Goal: Check status: Check status

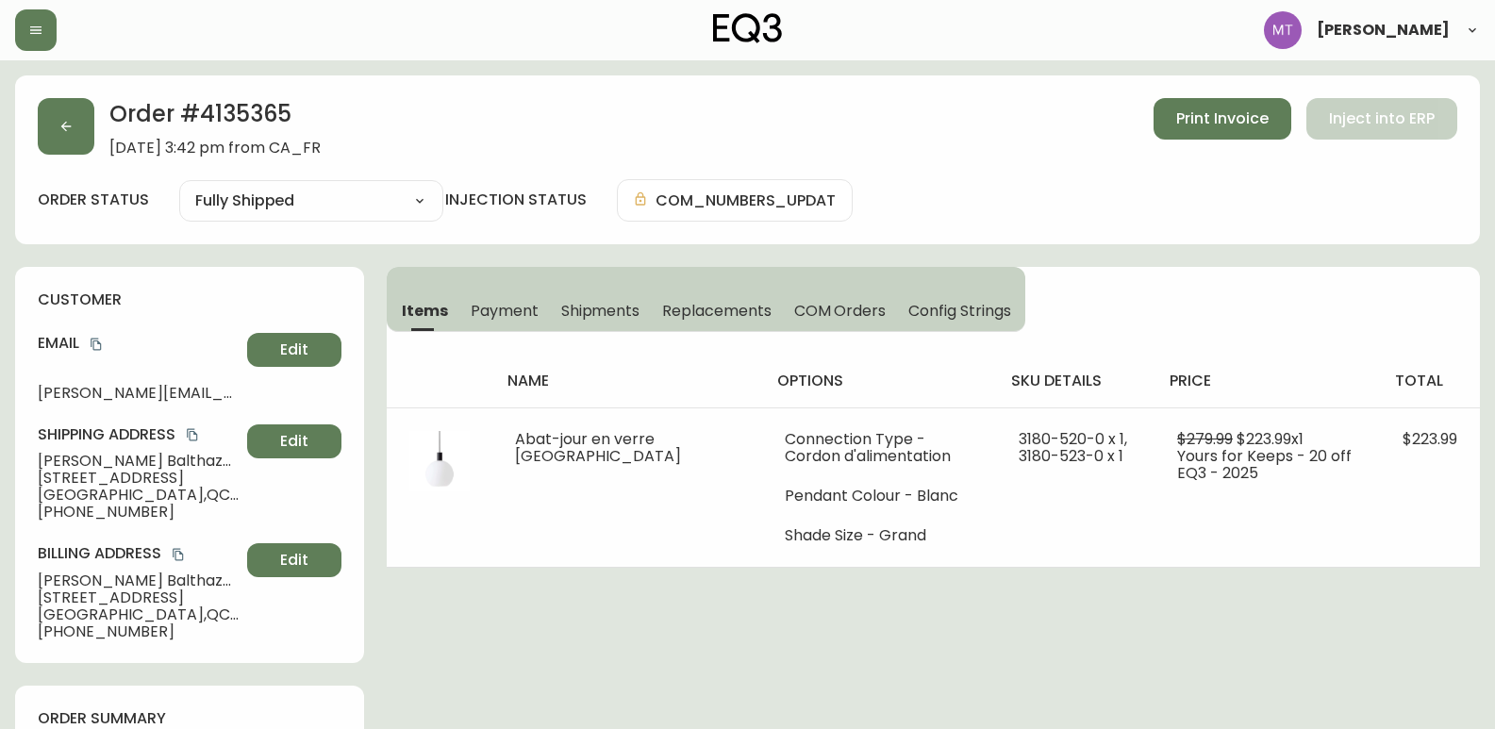
select select "FULLY_SHIPPED"
click at [58, 131] on button "button" at bounding box center [66, 126] width 57 height 57
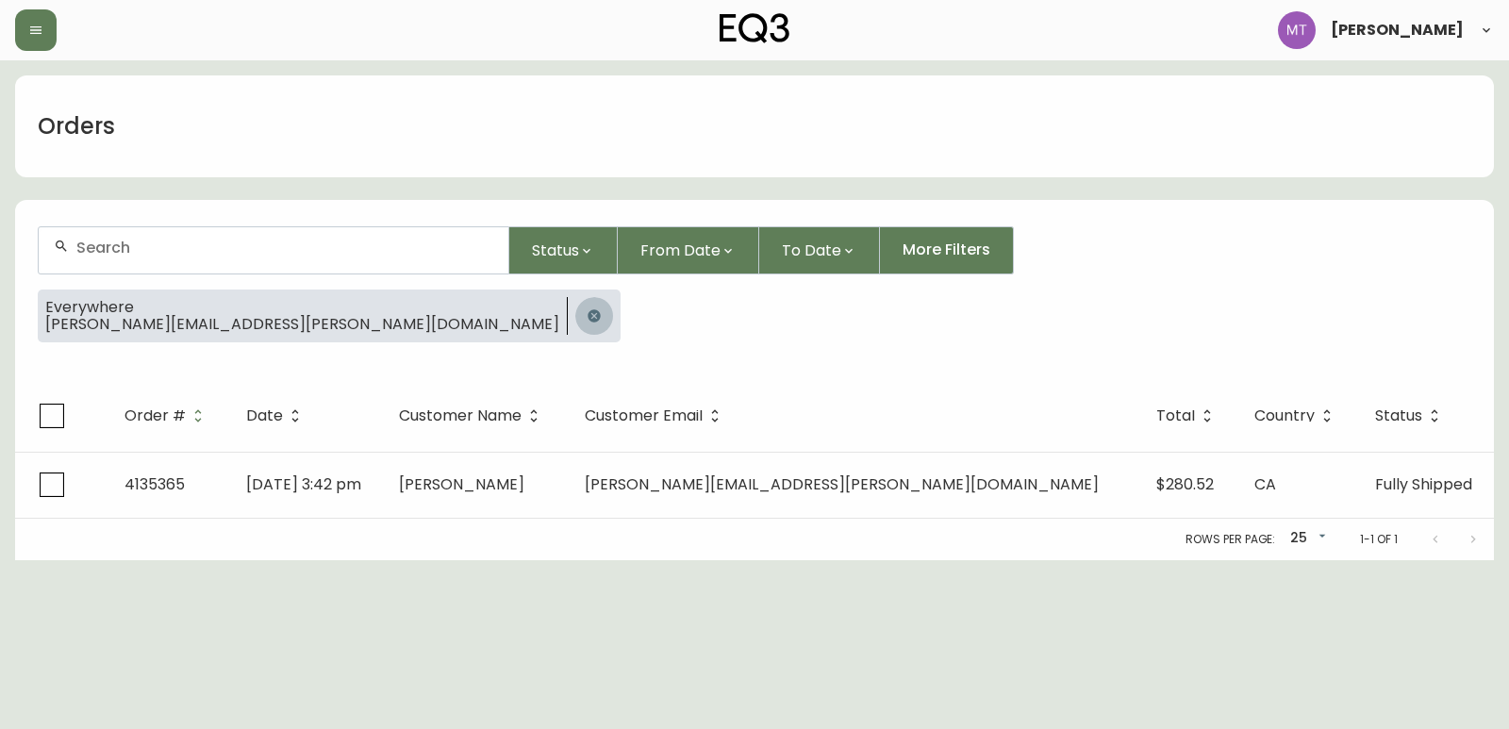
drag, startPoint x: 299, startPoint y: 315, endPoint x: 270, endPoint y: 249, distance: 72.2
click at [587, 312] on icon "button" at bounding box center [594, 315] width 15 height 15
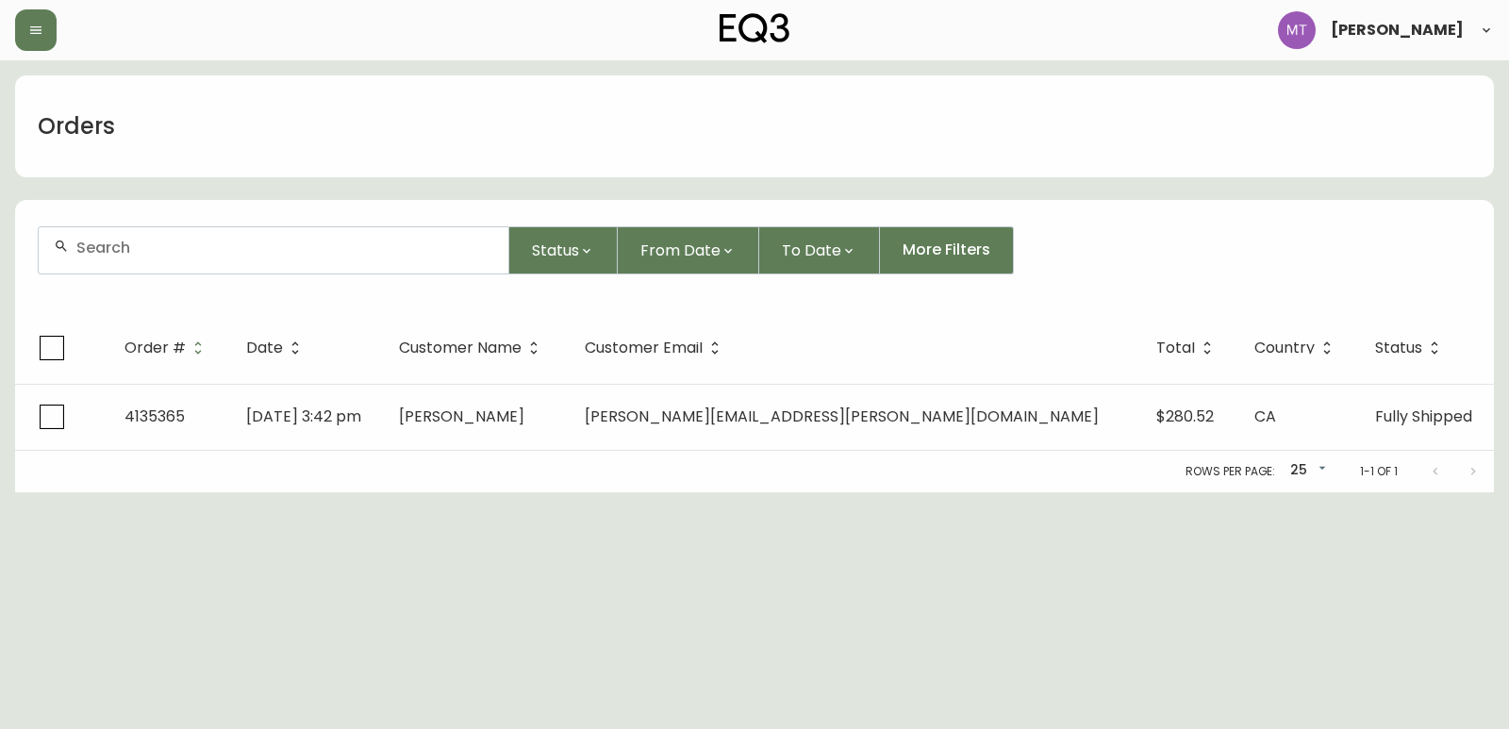
click at [269, 247] on input "text" at bounding box center [284, 248] width 417 height 18
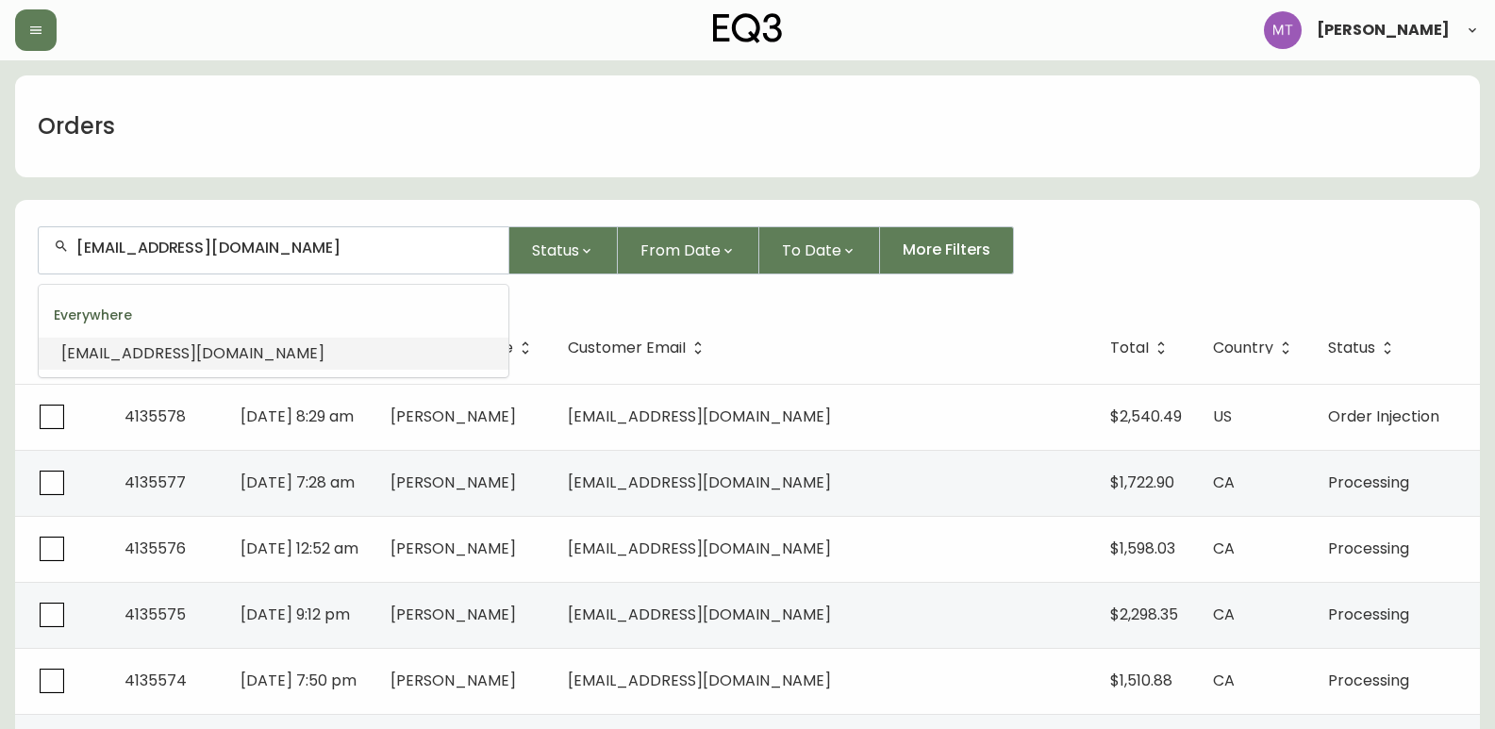
click at [196, 343] on span "[EMAIL_ADDRESS][DOMAIN_NAME]" at bounding box center [192, 353] width 263 height 22
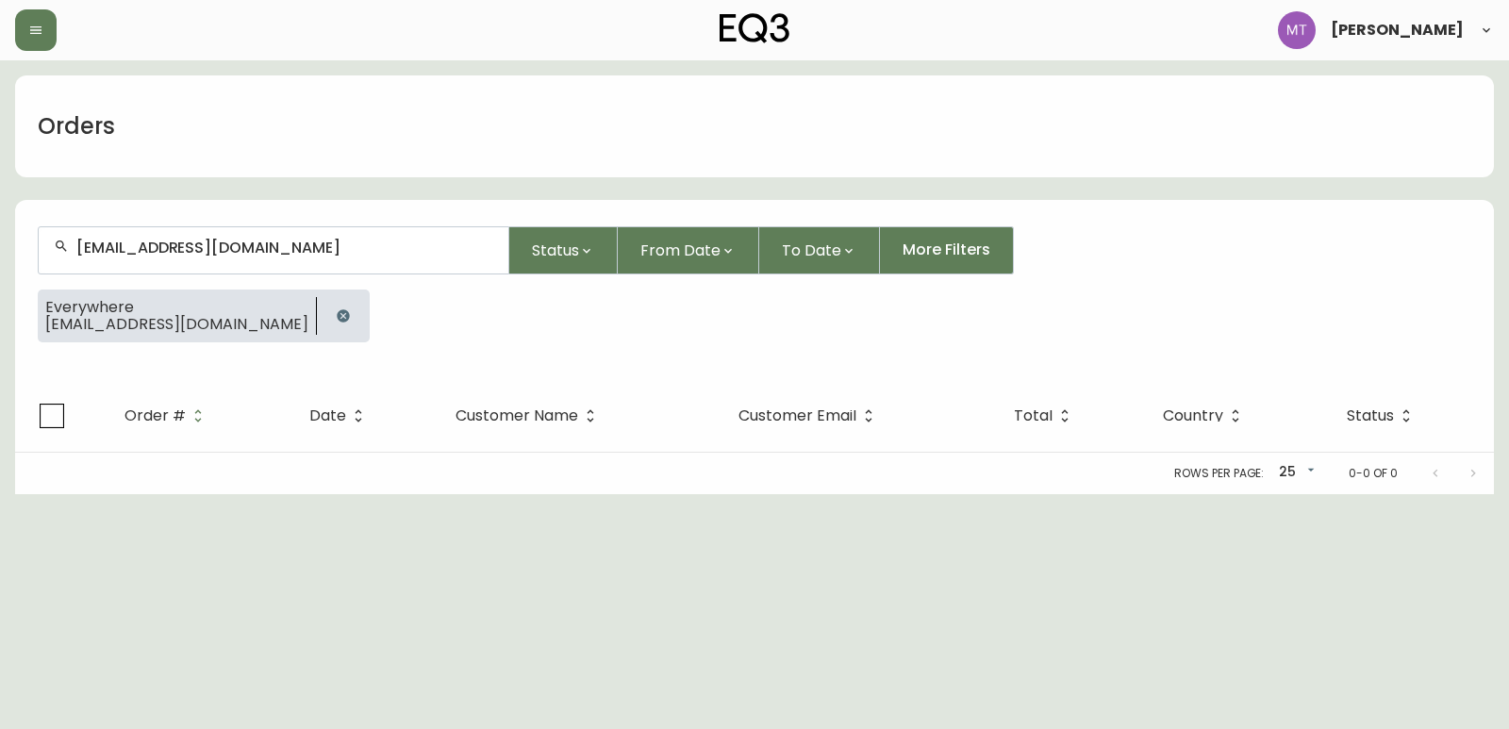
type input "[EMAIL_ADDRESS][DOMAIN_NAME]"
click at [336, 314] on icon "button" at bounding box center [343, 315] width 15 height 15
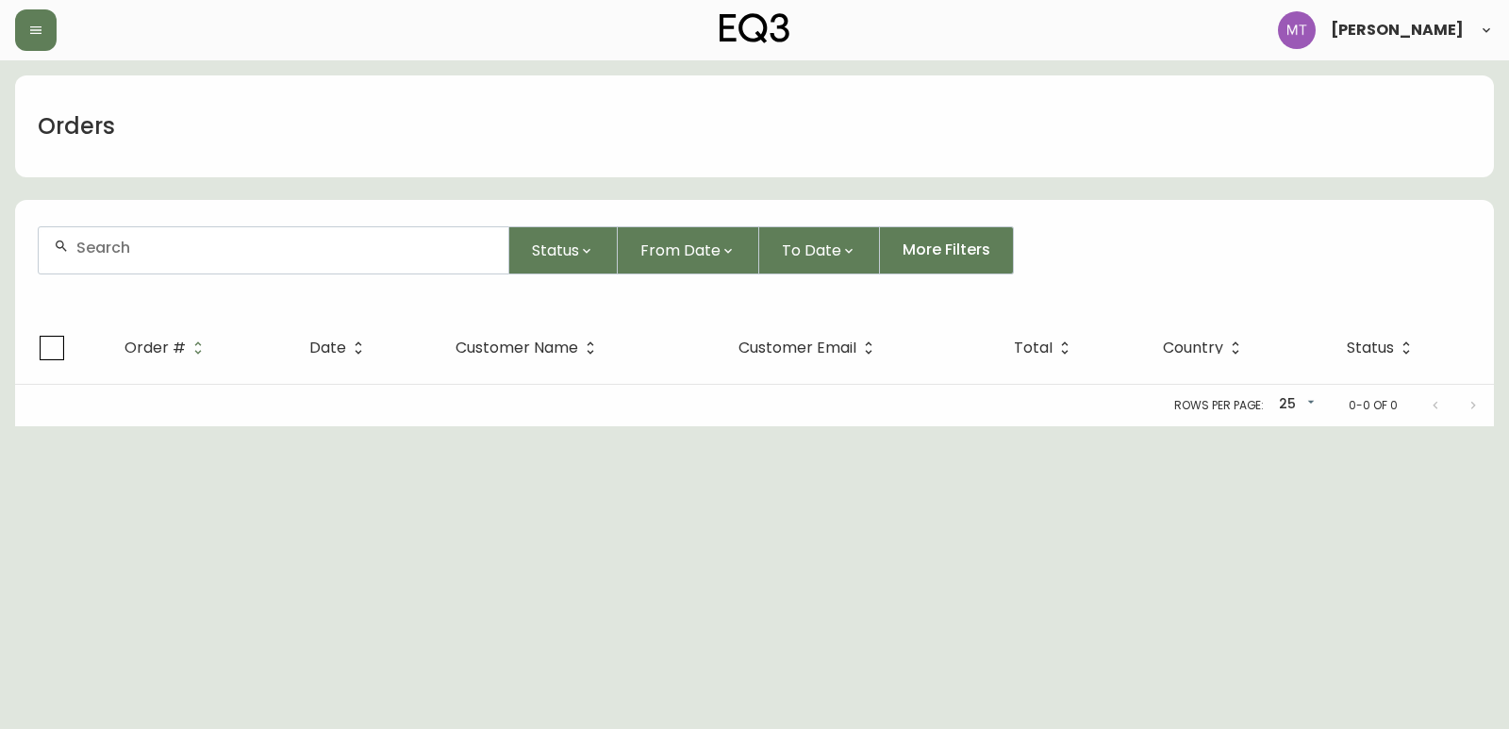
click at [303, 257] on div at bounding box center [274, 250] width 470 height 46
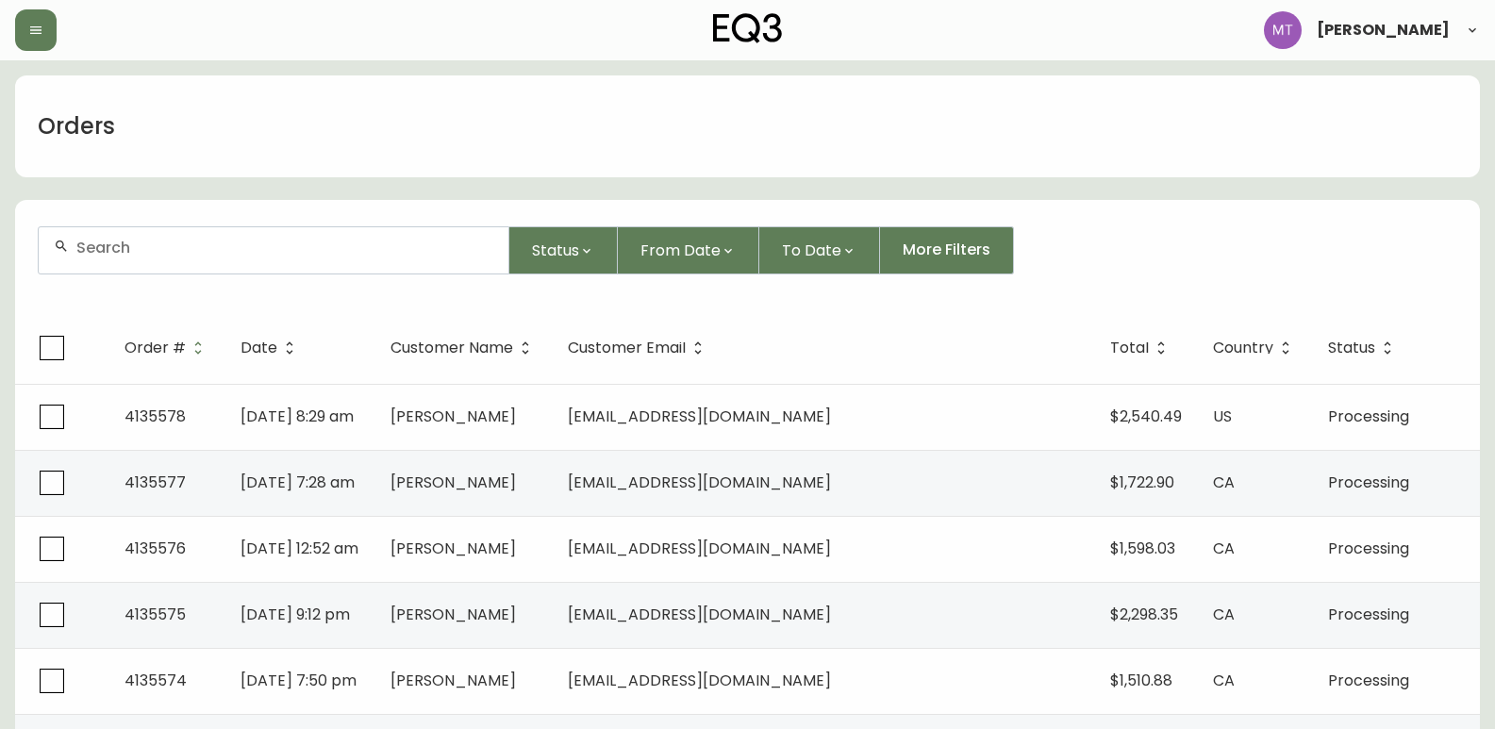
paste input "4135097"
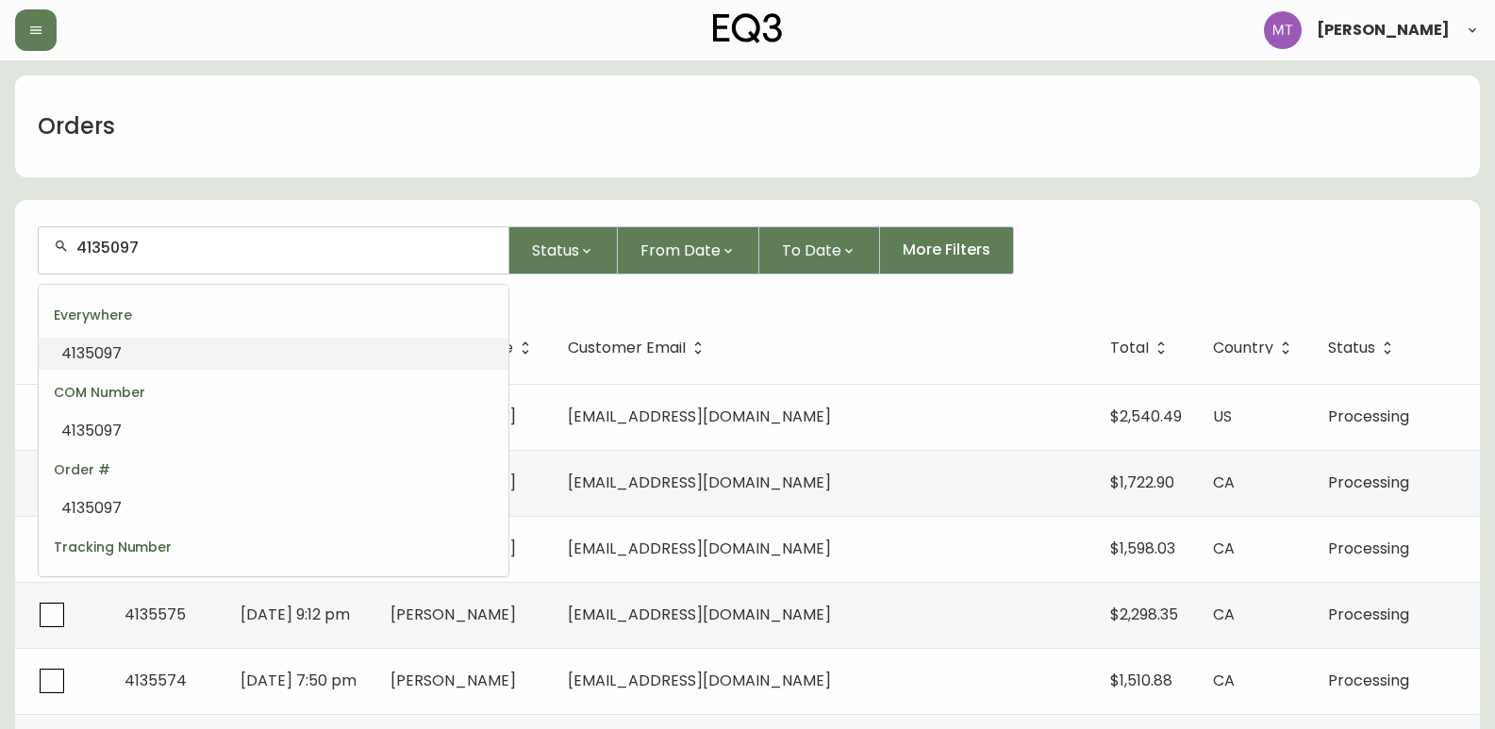
click at [290, 354] on li "4135097" at bounding box center [274, 354] width 470 height 32
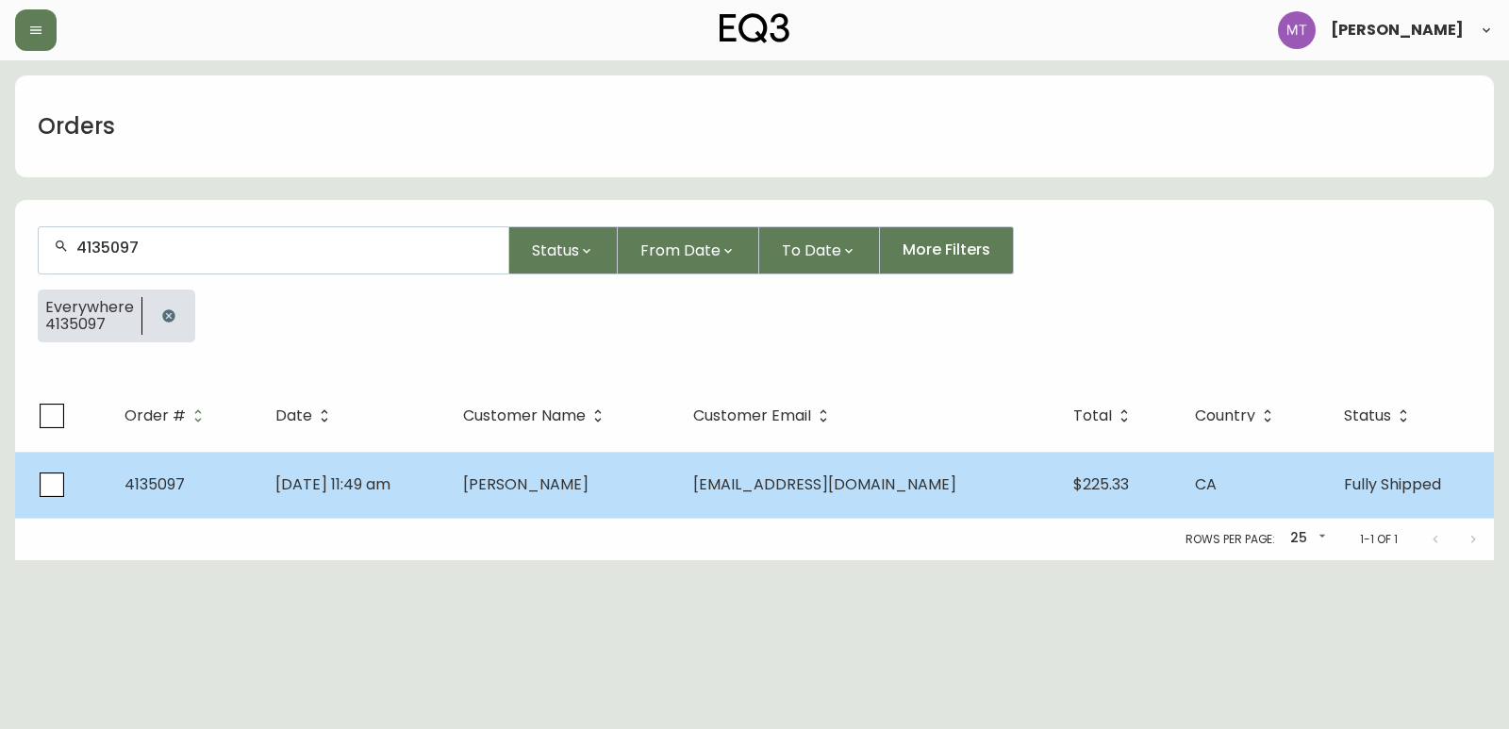
type input "4135097"
click at [449, 482] on td "[DATE] 11:49 am" at bounding box center [354, 485] width 189 height 66
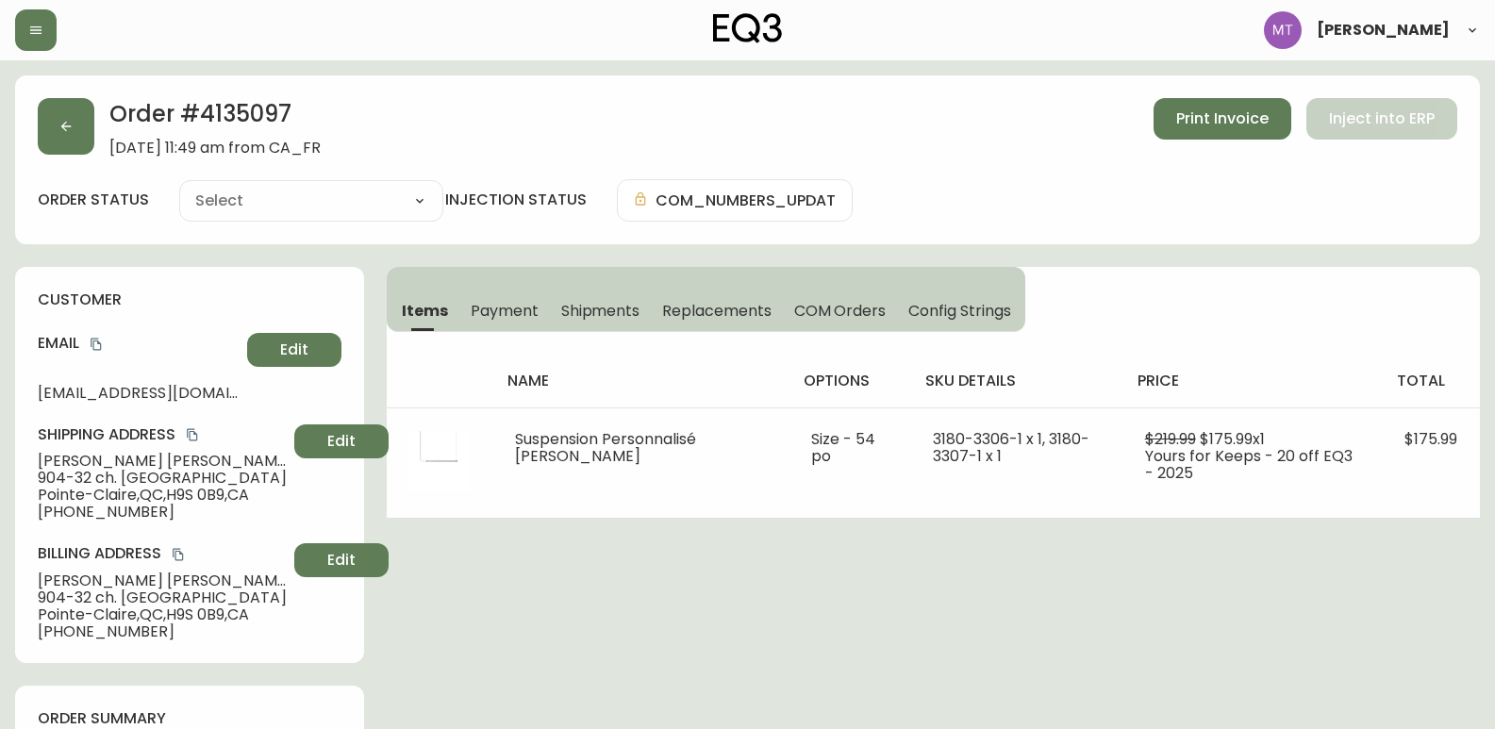
type input "Fully Shipped"
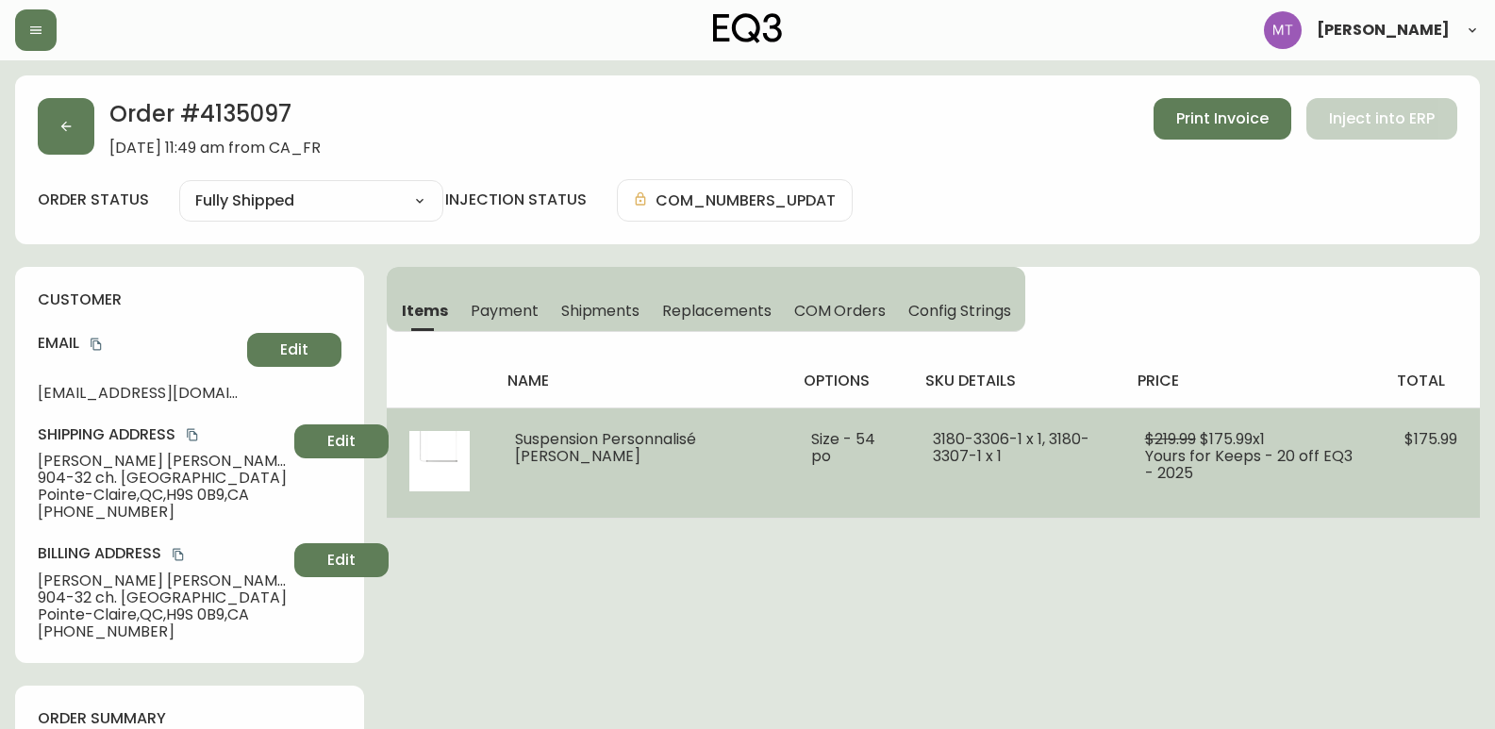
select select "FULLY_SHIPPED"
